Goal: Transaction & Acquisition: Purchase product/service

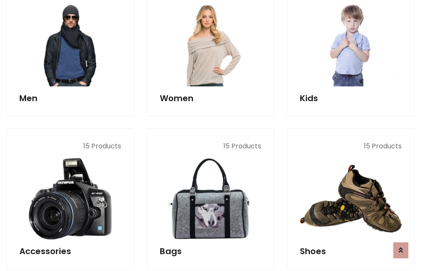
scroll to position [611, 0]
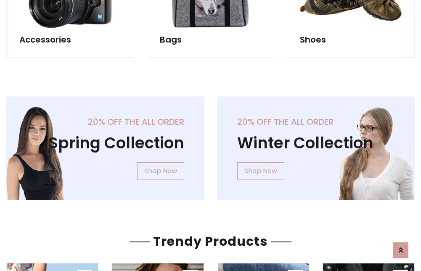
click at [211, 145] on div "20% off the all order Winter Collection Shop Now" at bounding box center [316, 154] width 211 height 117
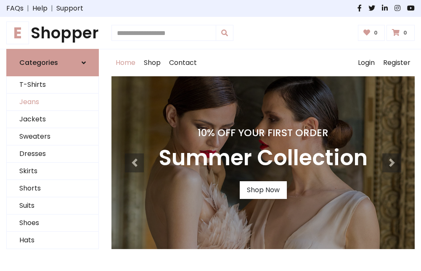
click at [53, 102] on link "Jeans" at bounding box center [53, 101] width 92 height 17
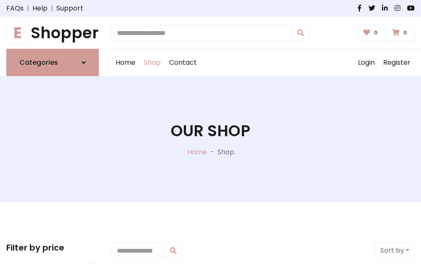
scroll to position [266, 0]
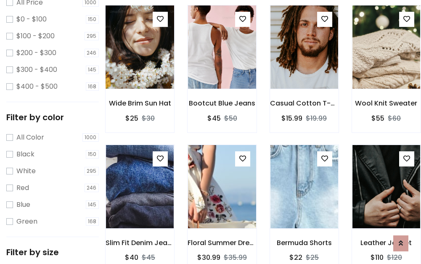
click at [140, 66] on img at bounding box center [139, 47] width 81 height 202
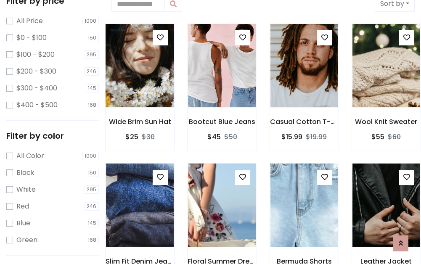
scroll to position [19, 0]
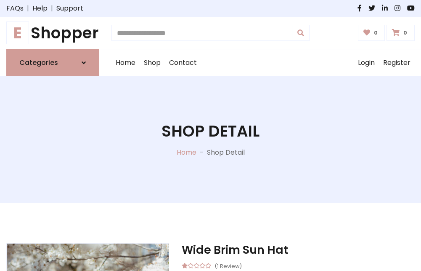
scroll to position [91, 0]
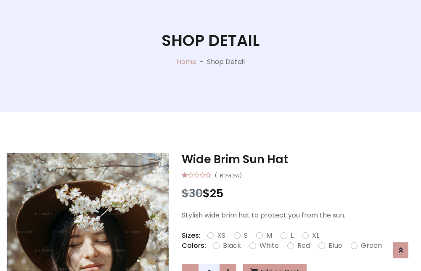
click at [303, 245] on label "Red" at bounding box center [304, 245] width 13 height 10
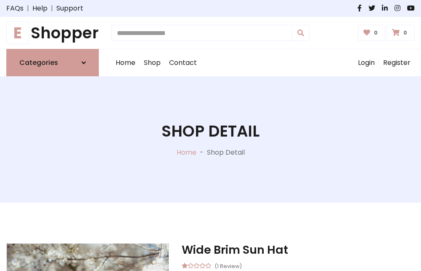
scroll to position [91, 0]
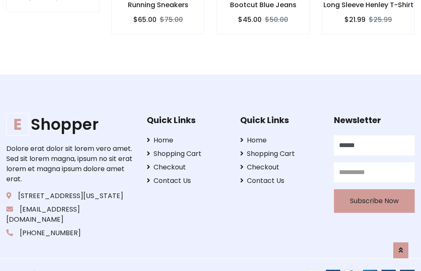
type input "******"
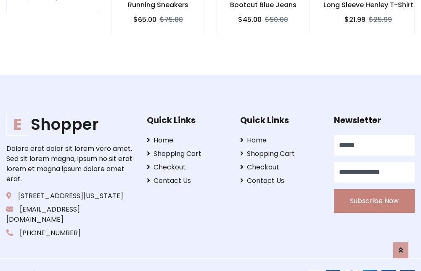
type input "**********"
click at [374, 191] on button "Subscribe Now" at bounding box center [374, 201] width 81 height 24
